Goal: Task Accomplishment & Management: Manage account settings

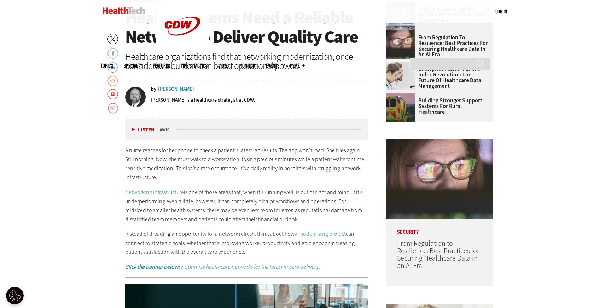
scroll to position [305, 0]
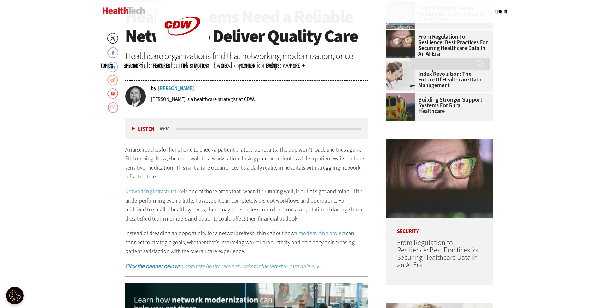
click at [174, 192] on link "Networking infrastructure" at bounding box center [154, 190] width 59 height 7
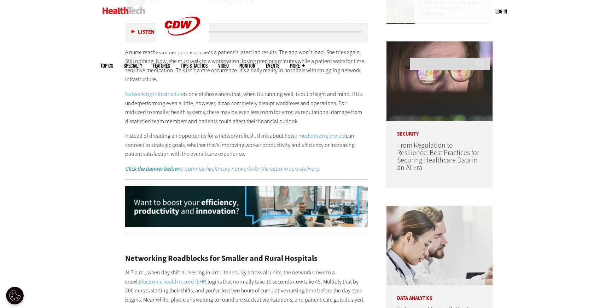
scroll to position [404, 0]
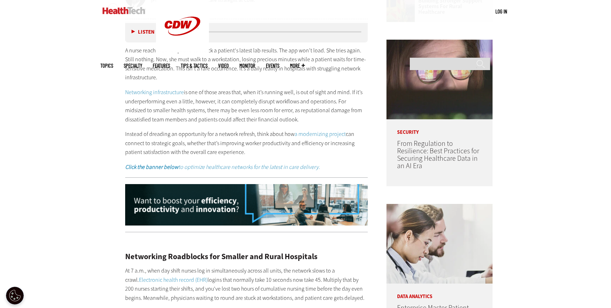
click at [296, 169] on em "Click the banner below to optimize healthcare networks for the latest in care d…" at bounding box center [222, 166] width 195 height 7
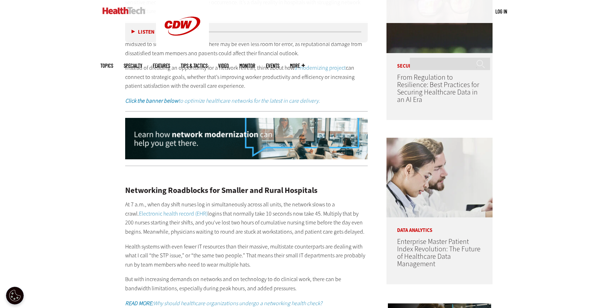
scroll to position [481, 0]
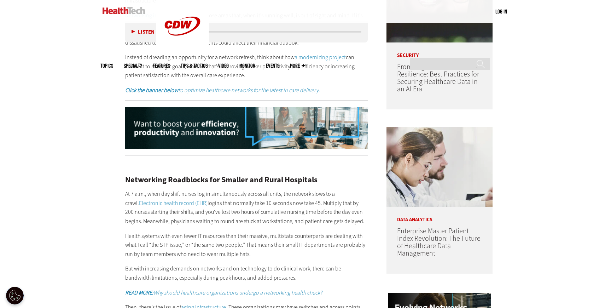
click at [279, 136] on img at bounding box center [246, 128] width 243 height 42
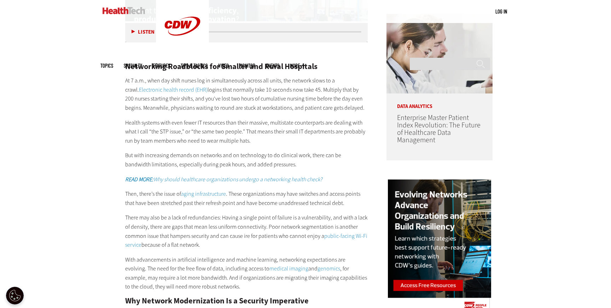
scroll to position [605, 0]
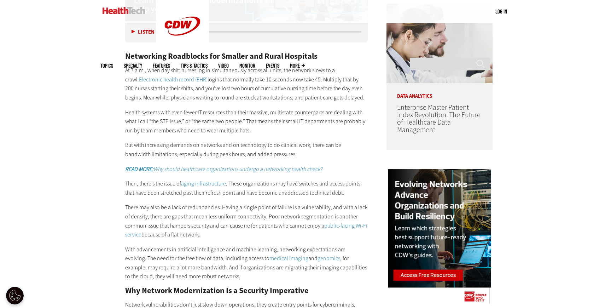
click at [179, 76] on link "Electronic health record (EHR)" at bounding box center [173, 79] width 69 height 7
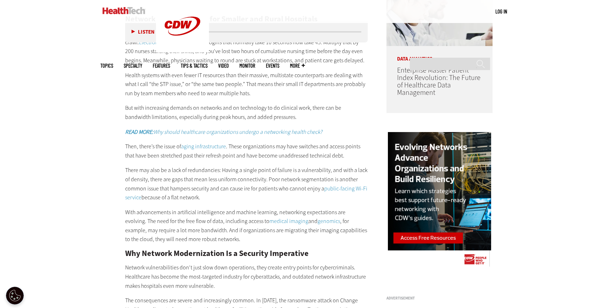
scroll to position [649, 0]
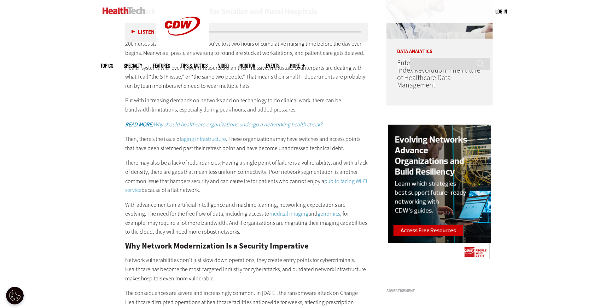
click at [165, 123] on em "READ MORE: Why should healthcare organizations undergo a networking health chec…" at bounding box center [223, 124] width 197 height 7
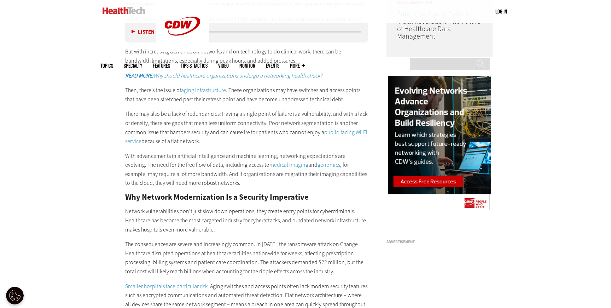
click at [212, 89] on link "aging infrastructure" at bounding box center [203, 89] width 45 height 7
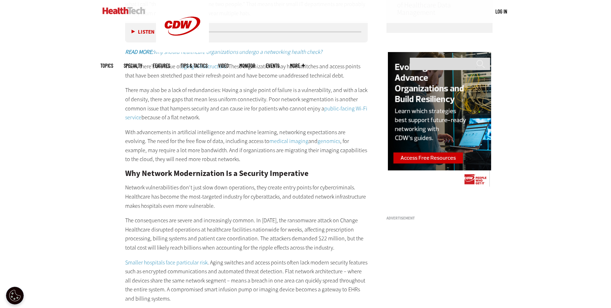
scroll to position [723, 0]
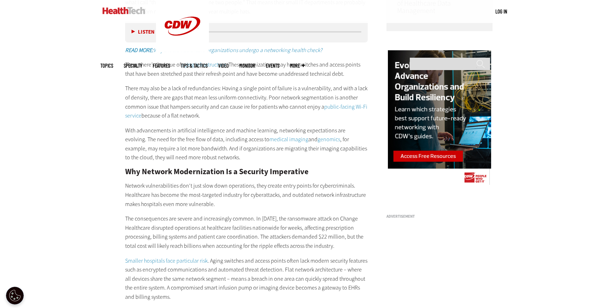
click at [349, 105] on link "public-facing Wi-Fi service" at bounding box center [246, 111] width 242 height 17
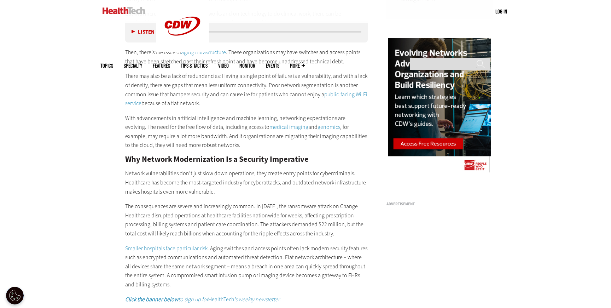
scroll to position [741, 0]
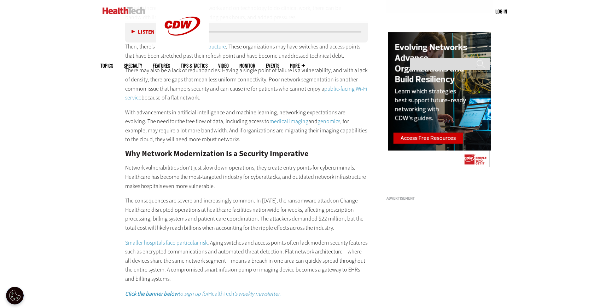
click at [270, 120] on link "medical imaging" at bounding box center [289, 120] width 39 height 7
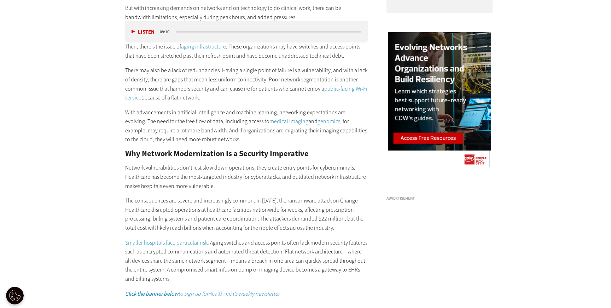
click at [318, 121] on link "genomics" at bounding box center [329, 120] width 23 height 7
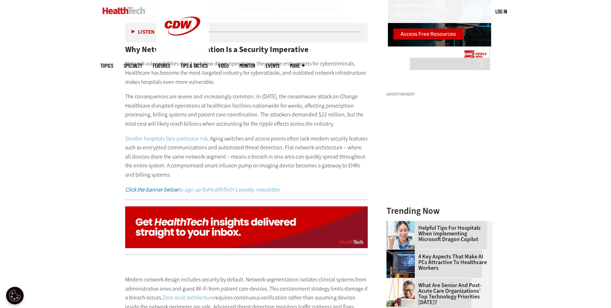
scroll to position [845, 0]
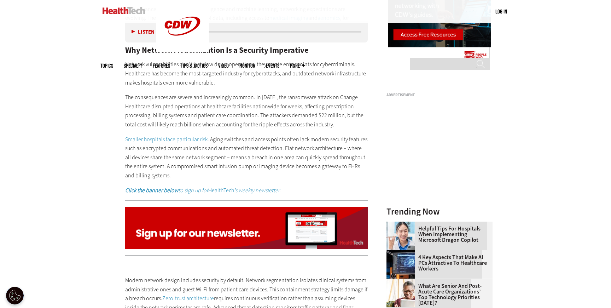
click at [168, 143] on link "Smaller hospitals face particular risk" at bounding box center [166, 138] width 82 height 7
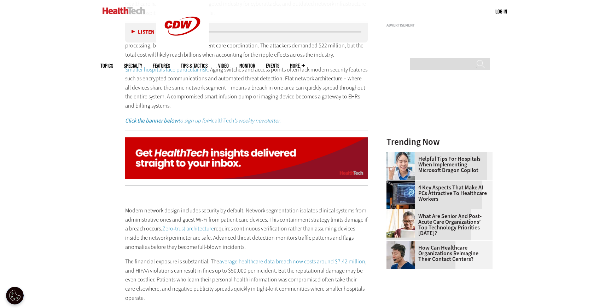
scroll to position [917, 0]
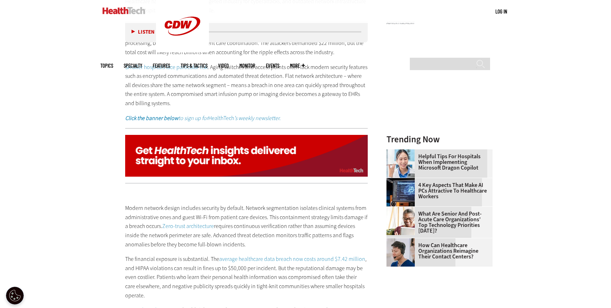
click at [160, 122] on strong "Click the banner below" at bounding box center [151, 117] width 53 height 7
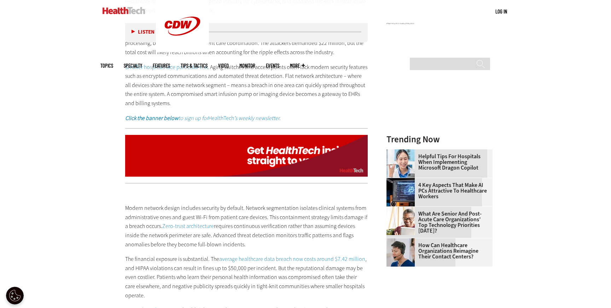
scroll to position [929, 0]
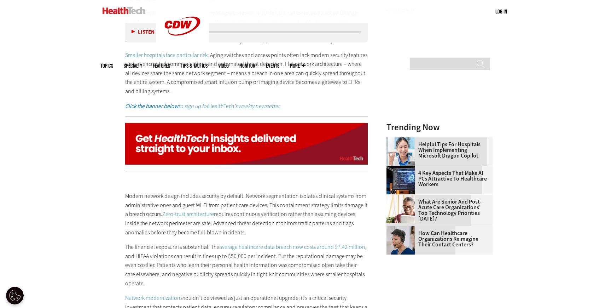
click at [278, 158] on img at bounding box center [246, 144] width 243 height 42
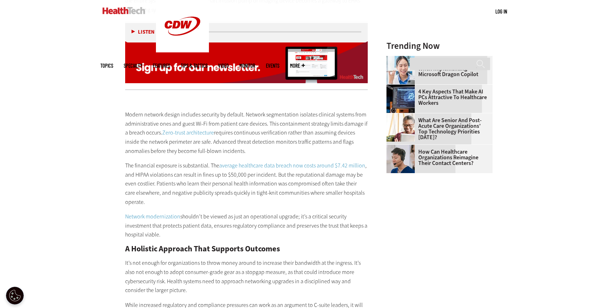
scroll to position [1022, 0]
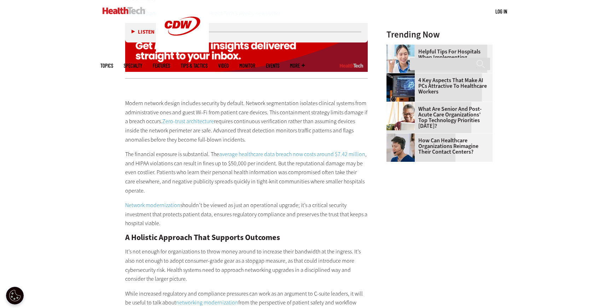
click at [186, 126] on p "Modern network design includes security by default. Network segmentation isolat…" at bounding box center [246, 121] width 243 height 45
click at [186, 125] on link "Zero-trust architecture" at bounding box center [188, 120] width 52 height 7
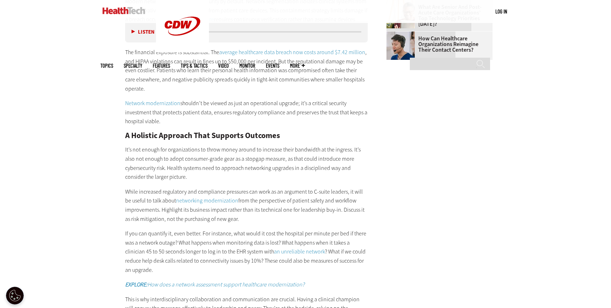
scroll to position [1130, 0]
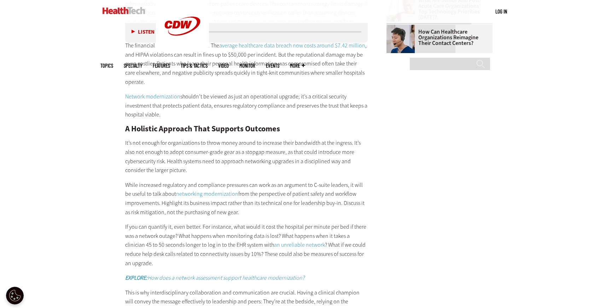
click at [270, 49] on link "average healthcare data breach now costs around $7.42 million" at bounding box center [292, 45] width 146 height 7
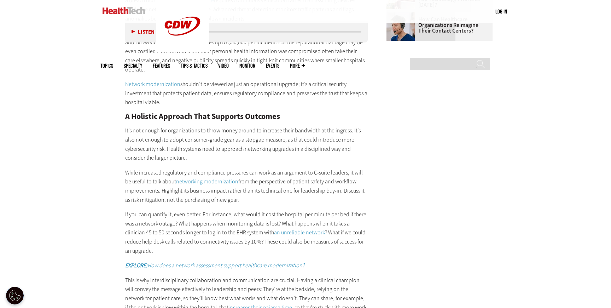
scroll to position [1148, 0]
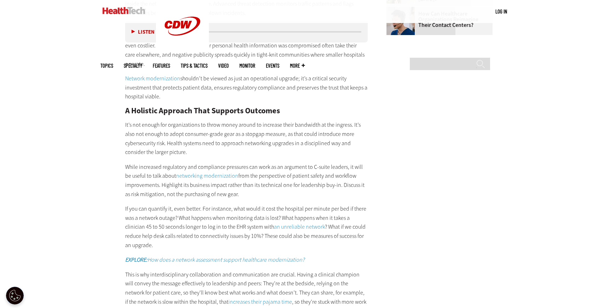
click at [158, 82] on link "Network modernization" at bounding box center [152, 78] width 55 height 7
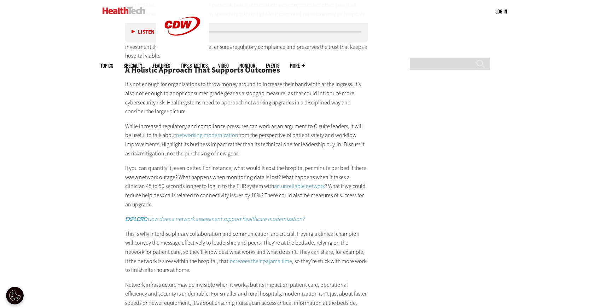
scroll to position [1193, 0]
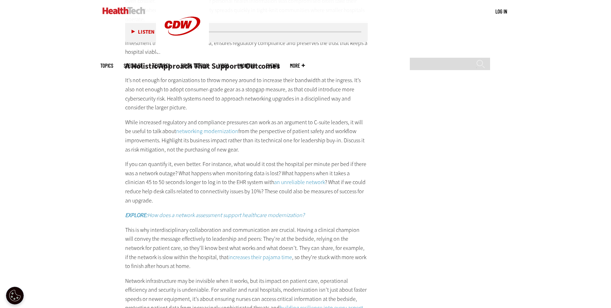
click at [219, 135] on link "networking modernization" at bounding box center [207, 130] width 62 height 7
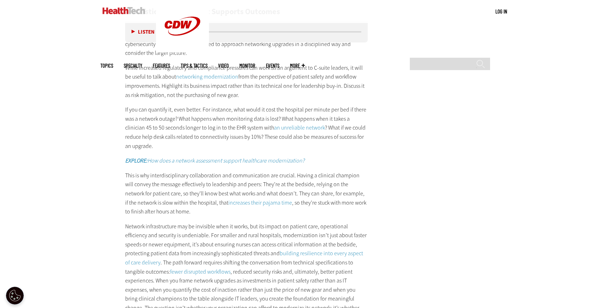
scroll to position [1251, 0]
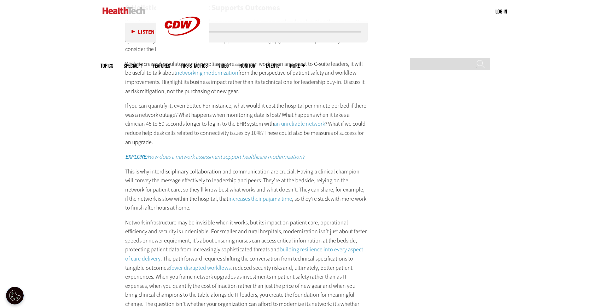
click at [293, 127] on link "an unreliable network" at bounding box center [299, 123] width 51 height 7
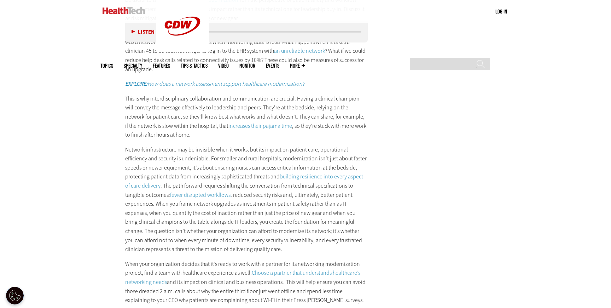
scroll to position [1327, 0]
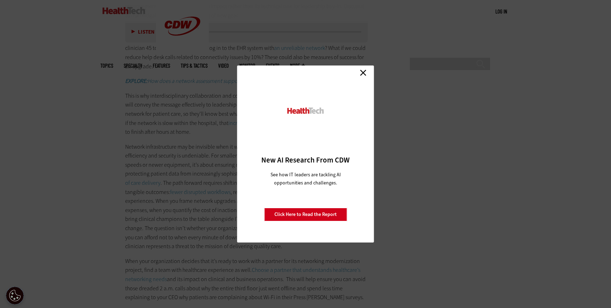
click at [171, 87] on div "Close New AI Research From CDW See how IT leaders are tackling AI opportunities…" at bounding box center [305, 154] width 611 height 308
click at [367, 72] on link "Close" at bounding box center [363, 72] width 11 height 11
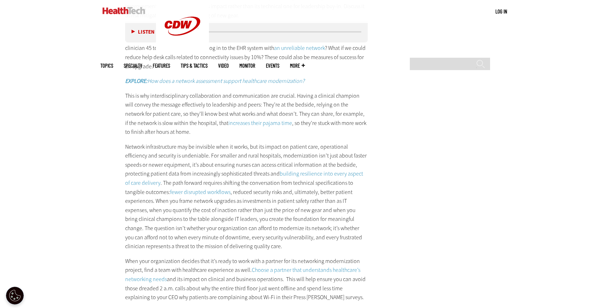
click at [242, 85] on em "EXPLORE: How does a network assessment support healthcare modernization?" at bounding box center [214, 80] width 179 height 7
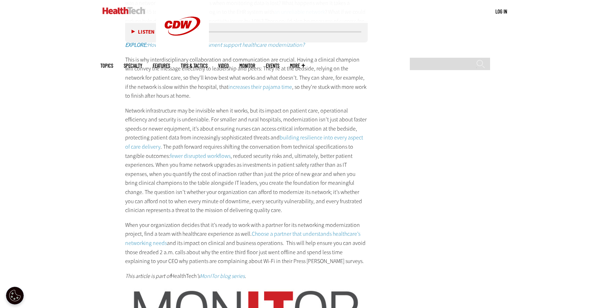
scroll to position [1372, 0]
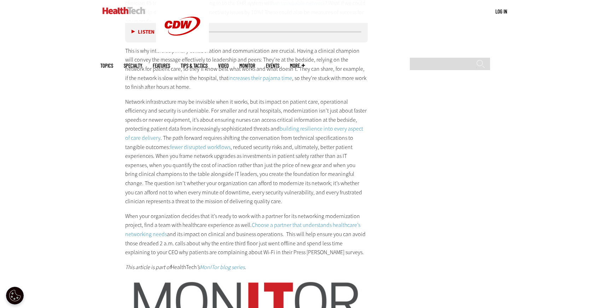
click at [239, 82] on link "increases their pajama time" at bounding box center [261, 77] width 64 height 7
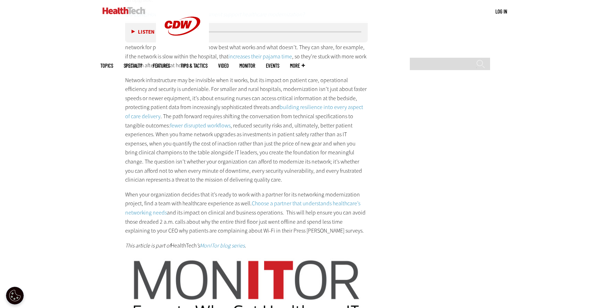
scroll to position [1396, 0]
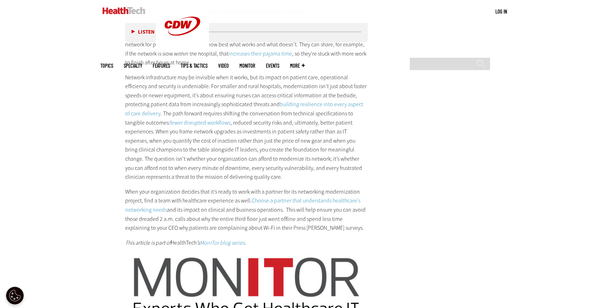
click at [278, 112] on link "building resilience into every aspect of care delivery" at bounding box center [244, 108] width 238 height 17
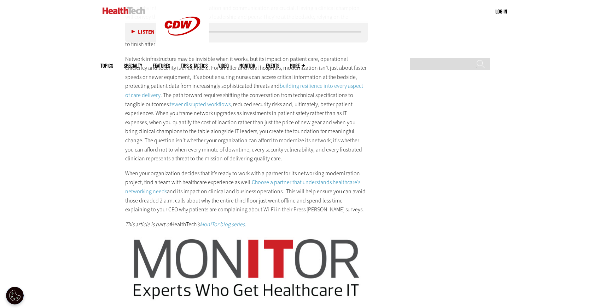
scroll to position [1419, 0]
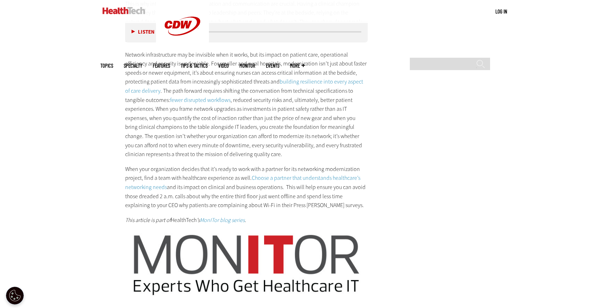
click at [171, 104] on link "fewer disrupted workflows" at bounding box center [200, 99] width 60 height 7
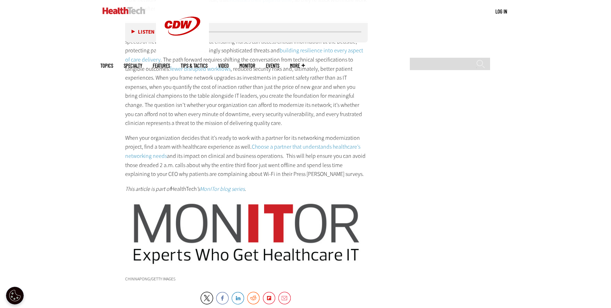
scroll to position [1452, 0]
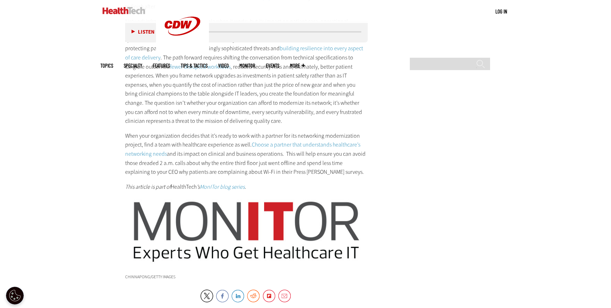
click at [290, 153] on link "Choose a partner that understands healthcare’s networking needs" at bounding box center [242, 149] width 235 height 17
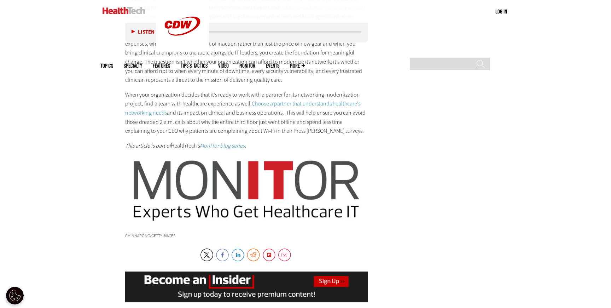
scroll to position [1496, 0]
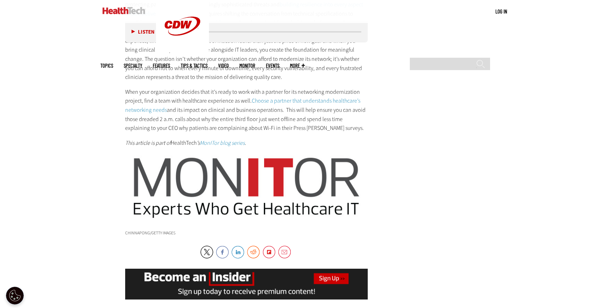
click at [232, 146] on em "MonITor blog series" at bounding box center [222, 142] width 45 height 7
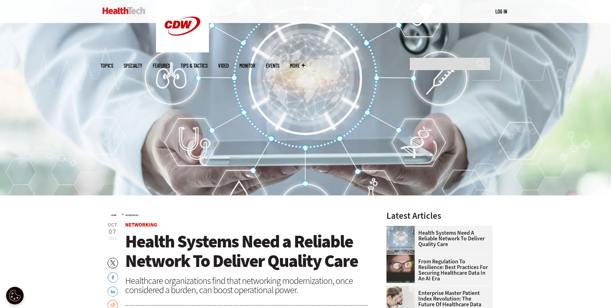
scroll to position [0, 0]
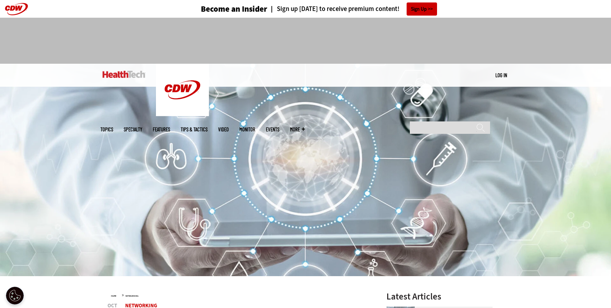
click at [500, 75] on link "Log in" at bounding box center [502, 75] width 12 height 6
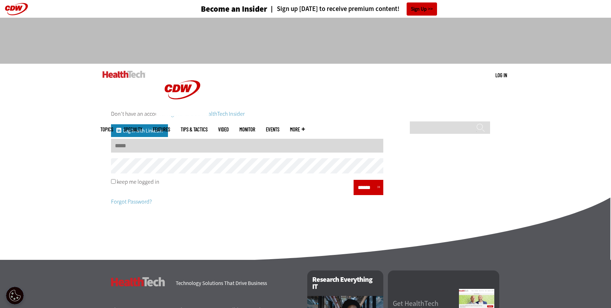
click at [156, 148] on input "Username" at bounding box center [247, 146] width 272 height 14
type input "**********"
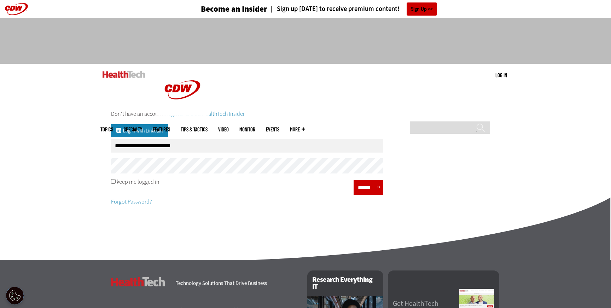
click at [366, 192] on input "******" at bounding box center [366, 187] width 21 height 10
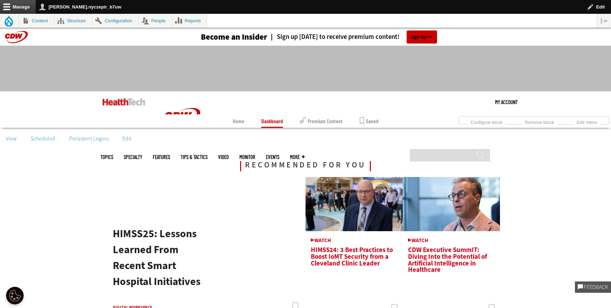
scroll to position [9, 0]
